Goal: Check status

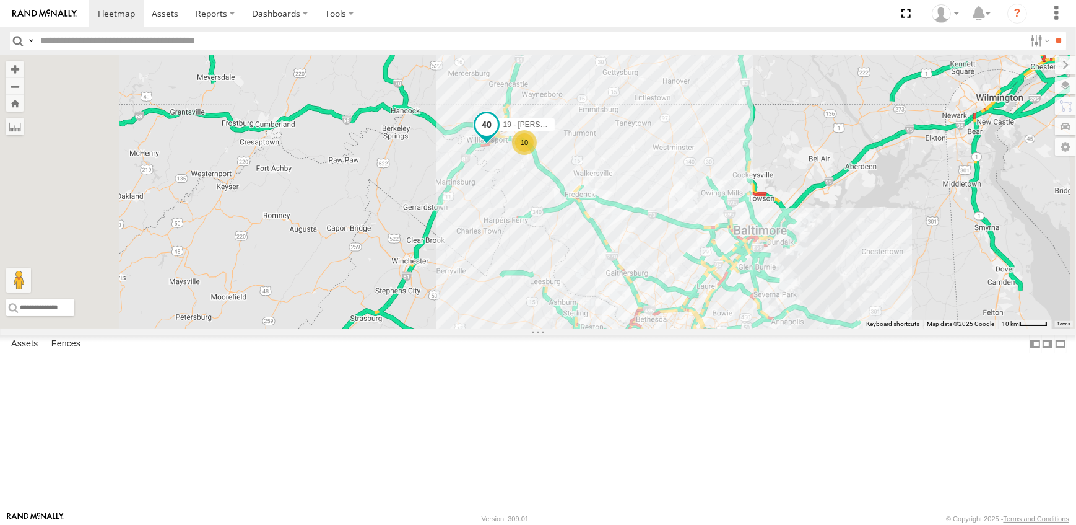
click at [498, 136] on span at bounding box center [487, 124] width 22 height 22
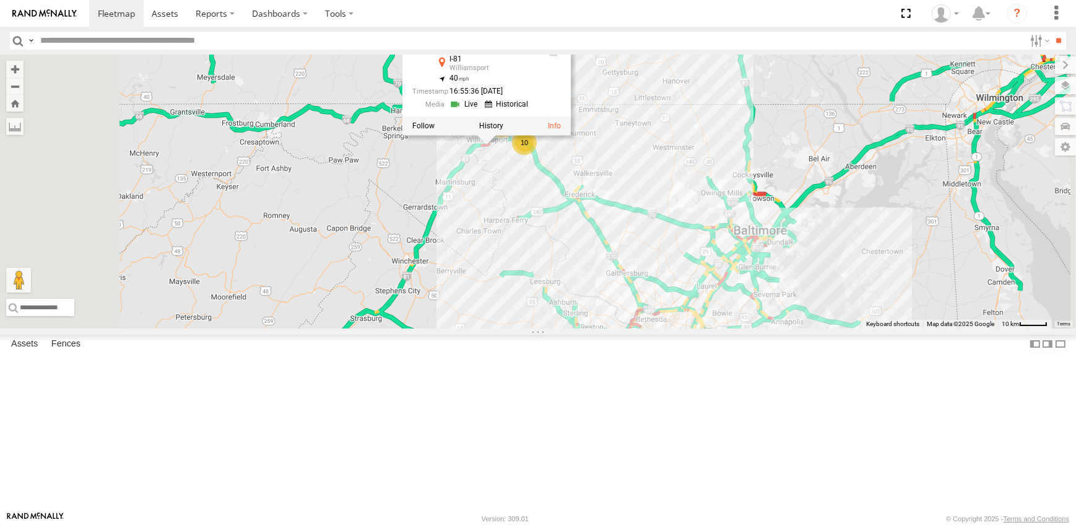
click at [481, 111] on link at bounding box center [466, 105] width 32 height 12
click at [807, 259] on div "19 - [PERSON_NAME] 10 19 - [PERSON_NAME] All Assets I-81 [GEOGRAPHIC_DATA] 39.5…" at bounding box center [538, 192] width 1076 height 274
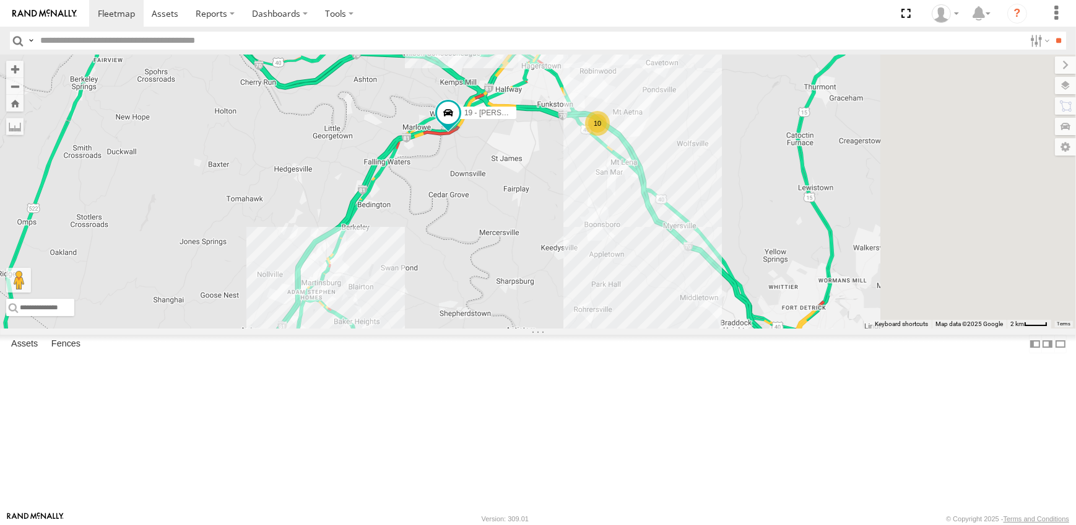
drag, startPoint x: 751, startPoint y: 151, endPoint x: 628, endPoint y: 289, distance: 184.7
click at [628, 289] on div "19 - [PERSON_NAME] 10" at bounding box center [538, 192] width 1076 height 274
